Goal: Feedback & Contribution: Submit feedback/report problem

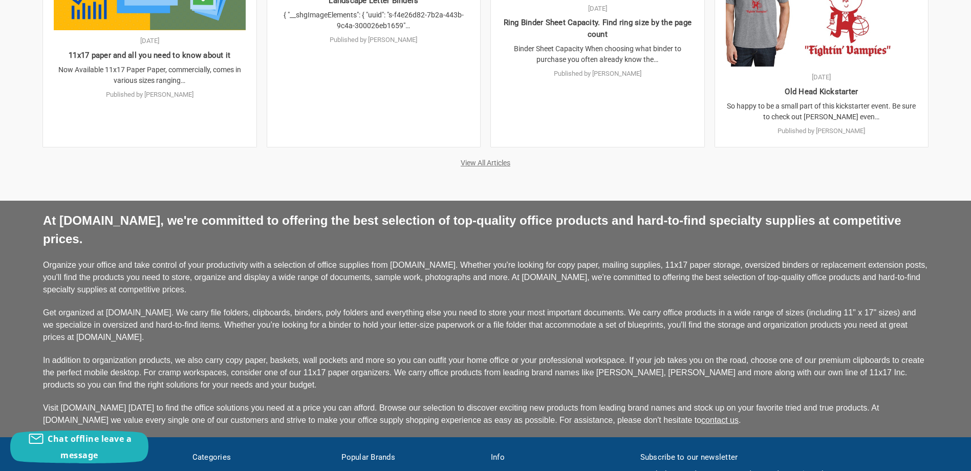
scroll to position [2457, 0]
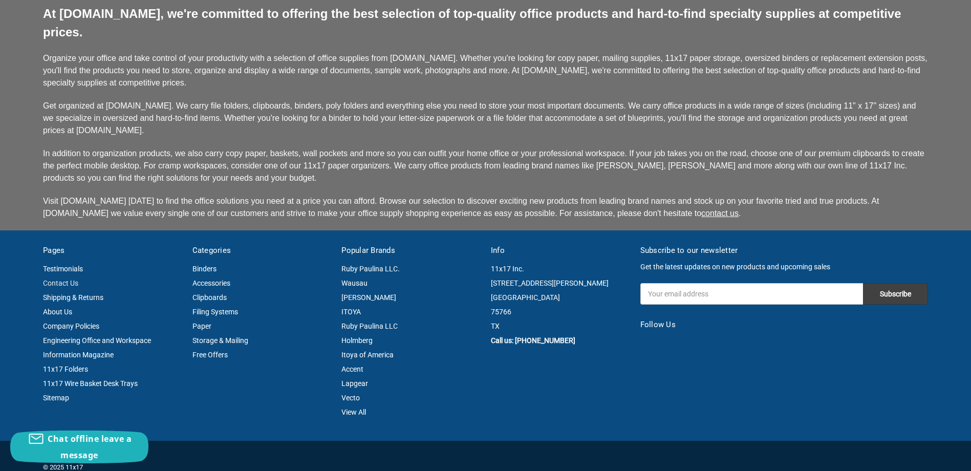
click at [58, 279] on link "Contact Us" at bounding box center [60, 283] width 35 height 8
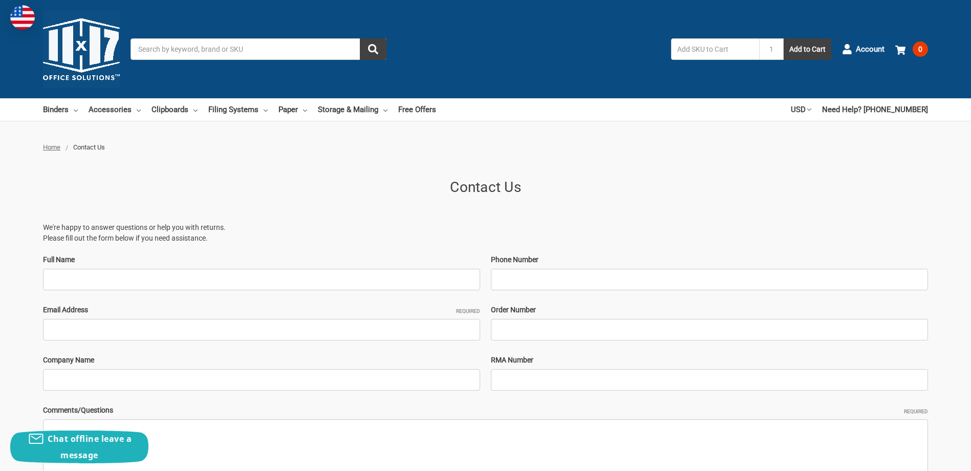
click at [445, 172] on main "Contact Us We're happy to answer questions or help you with returns. Please fil…" at bounding box center [485, 372] width 885 height 418
click at [209, 185] on h1 "Contact Us" at bounding box center [485, 187] width 885 height 21
click at [313, 147] on ul "Home Contact Us" at bounding box center [485, 147] width 885 height 10
click at [616, 246] on div "We're happy to answer questions or help you with returns. Please fill out the f…" at bounding box center [485, 396] width 885 height 370
click at [588, 228] on p "We're happy to answer questions or help you with returns. Please fill out the f…" at bounding box center [485, 232] width 885 height 21
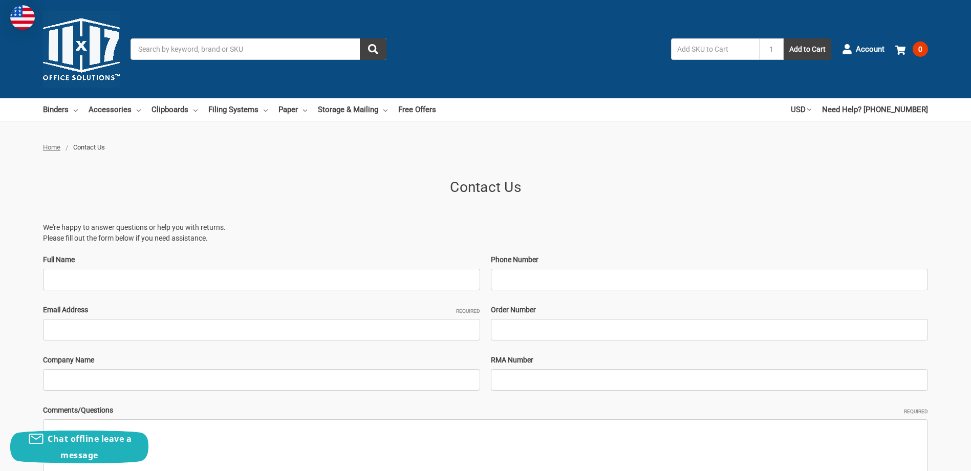
click at [588, 222] on div "We're happy to answer questions or help you with returns. Please fill out the f…" at bounding box center [485, 396] width 885 height 370
click at [585, 223] on p "We're happy to answer questions or help you with returns. Please fill out the f…" at bounding box center [485, 232] width 885 height 21
click at [569, 186] on h1 "Contact Us" at bounding box center [485, 187] width 885 height 21
click at [568, 188] on h1 "Contact Us" at bounding box center [485, 187] width 885 height 21
click at [595, 172] on main "Contact Us We're happy to answer questions or help you with returns. Please fil…" at bounding box center [485, 372] width 885 height 418
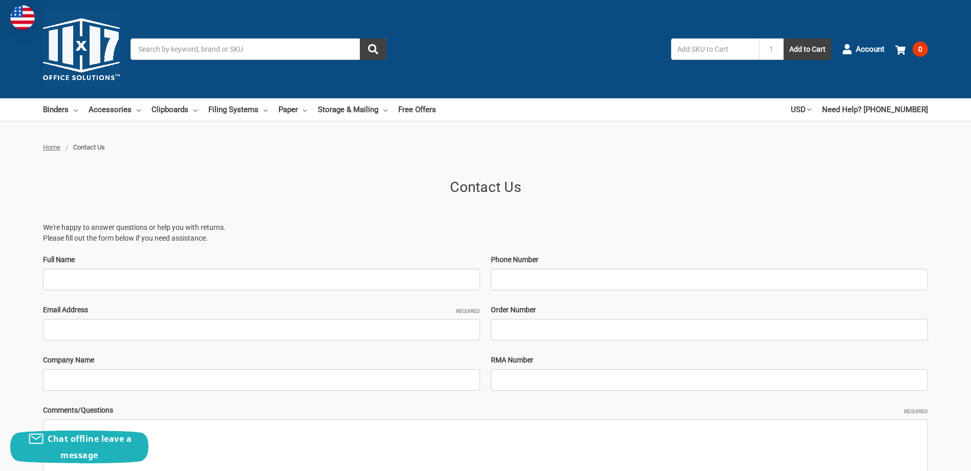
click at [388, 133] on div at bounding box center [485, 137] width 971 height 10
click at [398, 113] on link "Free Offers" at bounding box center [417, 109] width 38 height 23
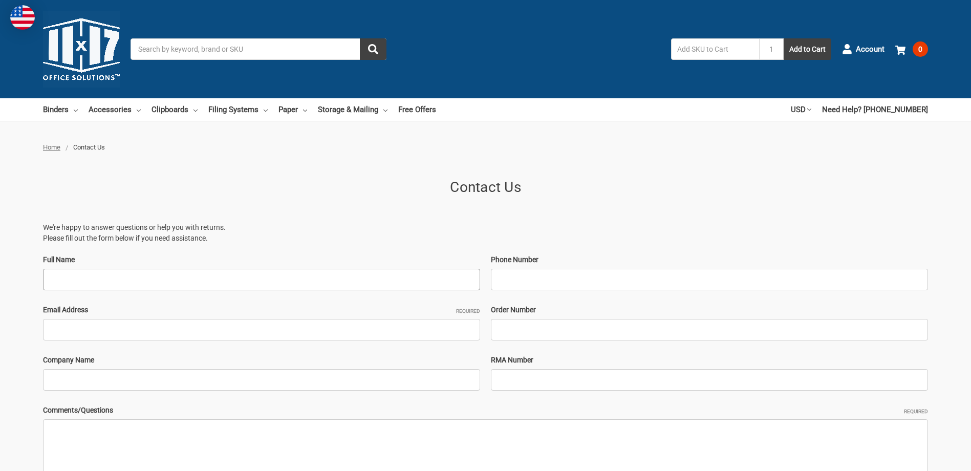
click at [155, 271] on input "Full Name" at bounding box center [261, 279] width 437 height 21
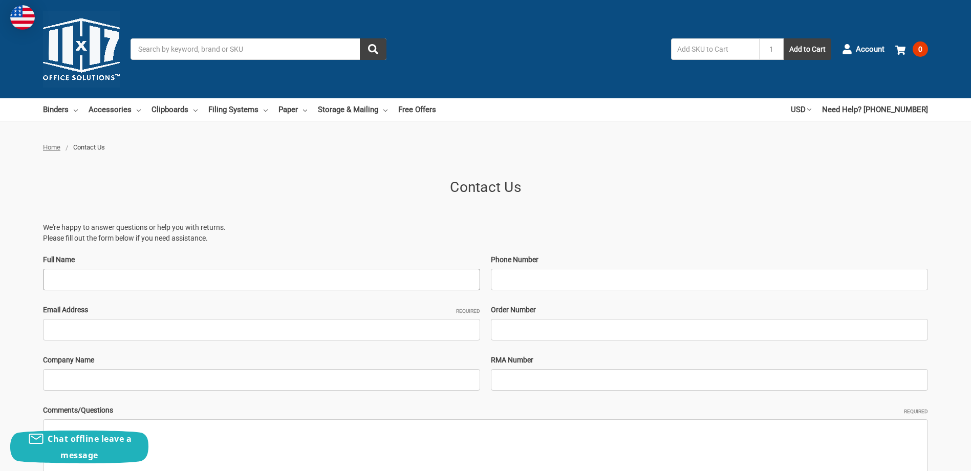
type input "James McCreary"
type input "1111111111"
type input "jmccreary@ups.com"
type input "UPS"
click at [236, 219] on div "We're happy to answer questions or help you with returns. Please fill out the f…" at bounding box center [485, 396] width 885 height 370
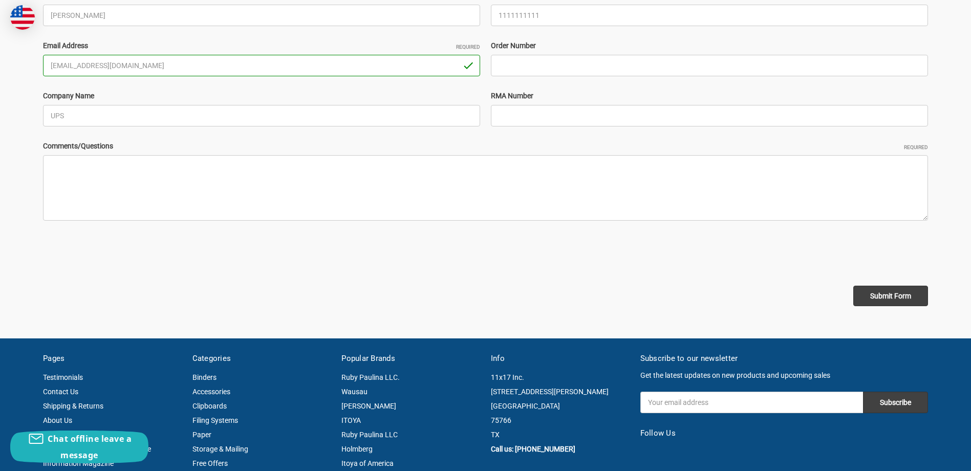
scroll to position [307, 0]
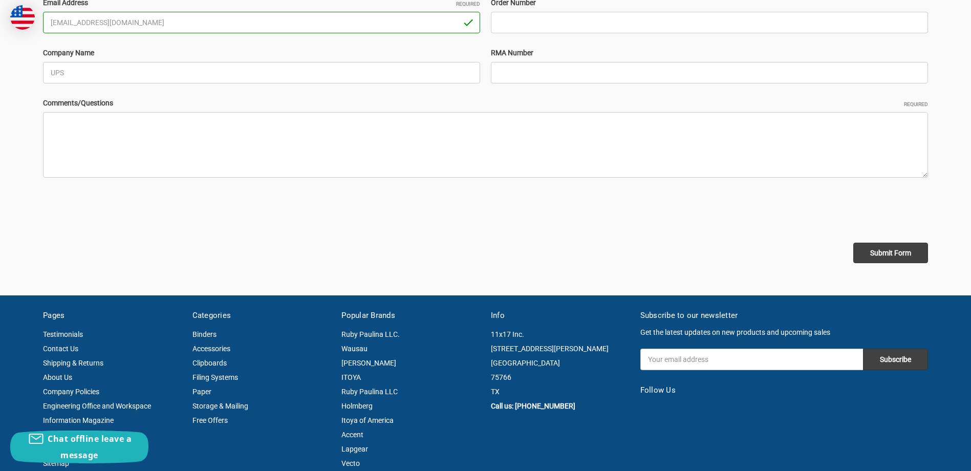
click at [111, 259] on div "Submit Form" at bounding box center [485, 253] width 885 height 20
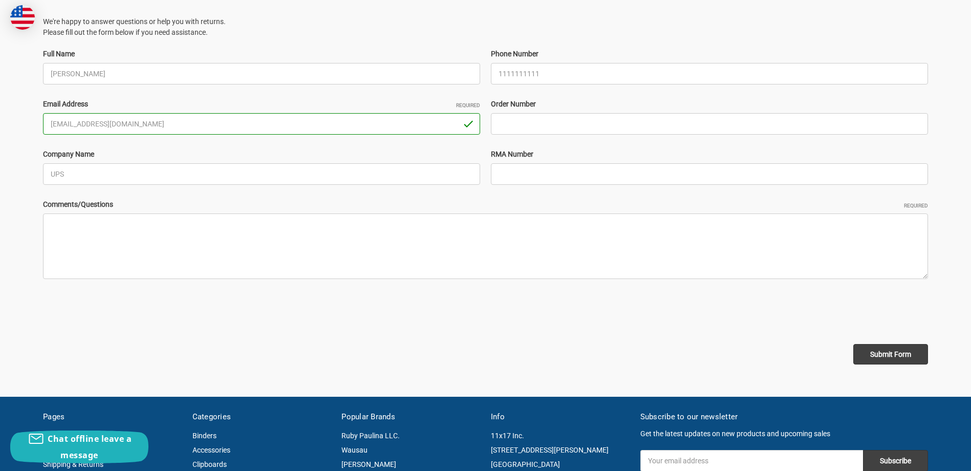
scroll to position [205, 0]
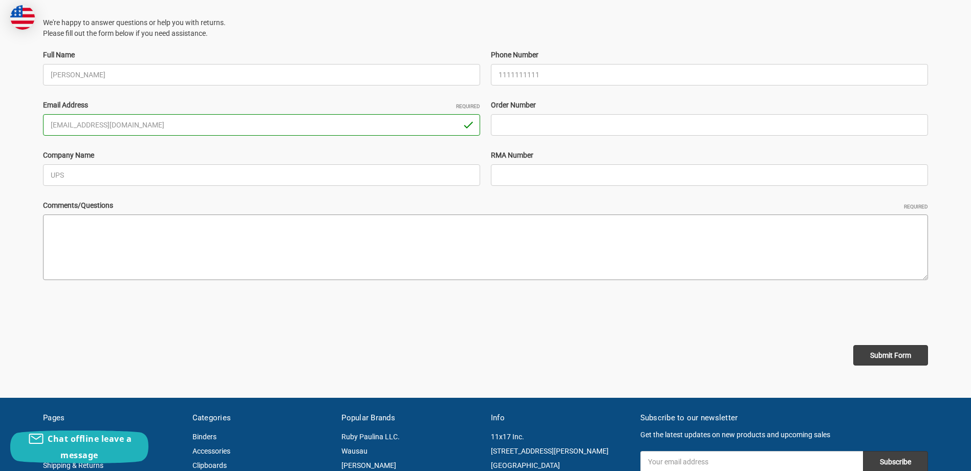
click at [170, 218] on textarea "Comments/Questions Required" at bounding box center [485, 247] width 885 height 66
paste textarea "Hello, My name is James McCreary and I am with the UPS Export department. We ha…"
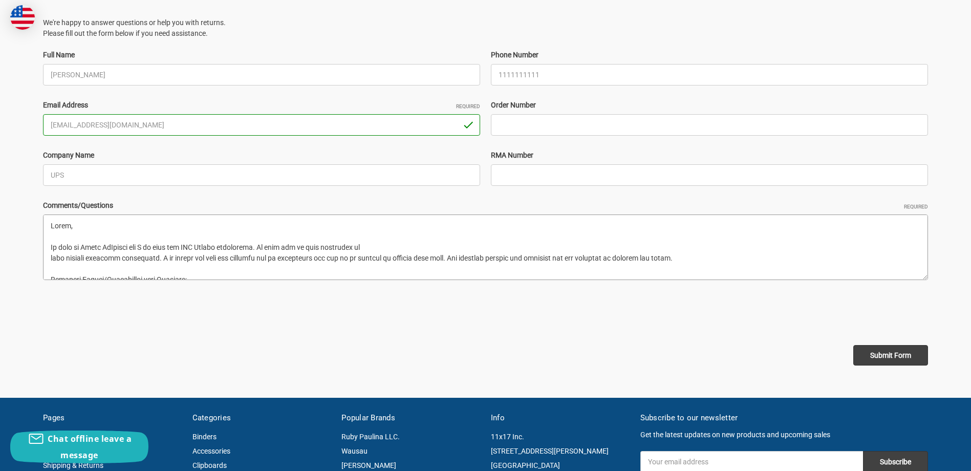
scroll to position [478, 0]
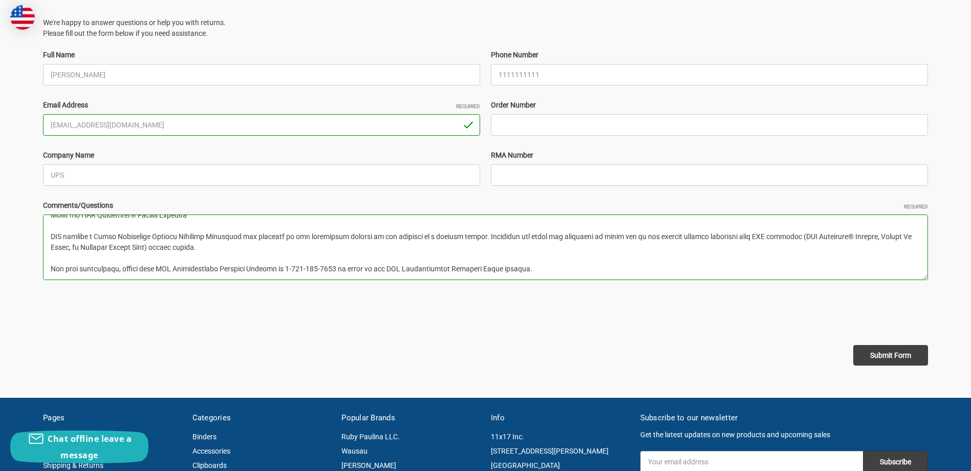
type textarea "Hello, My name is James McCreary and I am with the UPS Export department. We ha…"
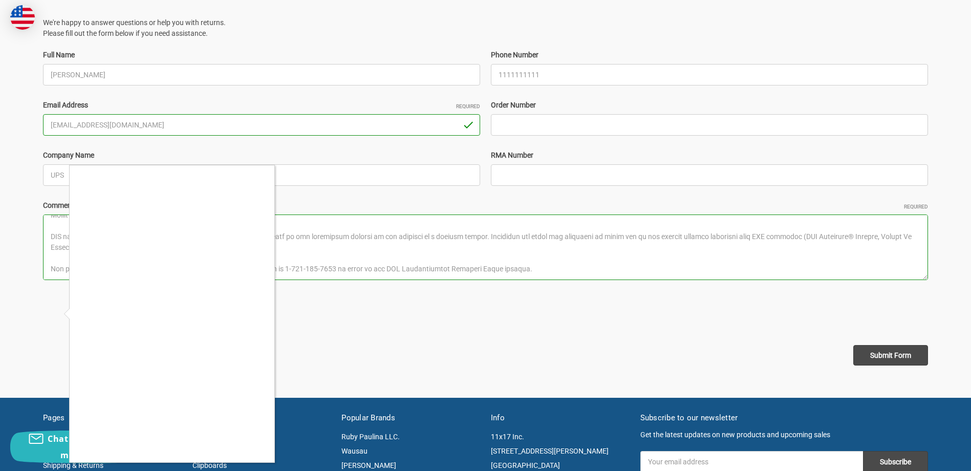
click at [519, 311] on div at bounding box center [485, 235] width 971 height 471
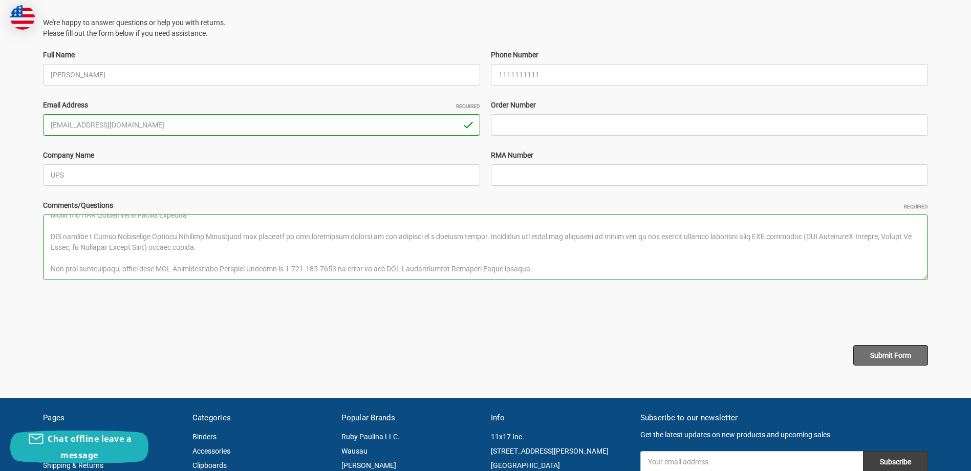
click at [870, 349] on input "Submit Form" at bounding box center [890, 355] width 75 height 20
